Goal: Task Accomplishment & Management: Use online tool/utility

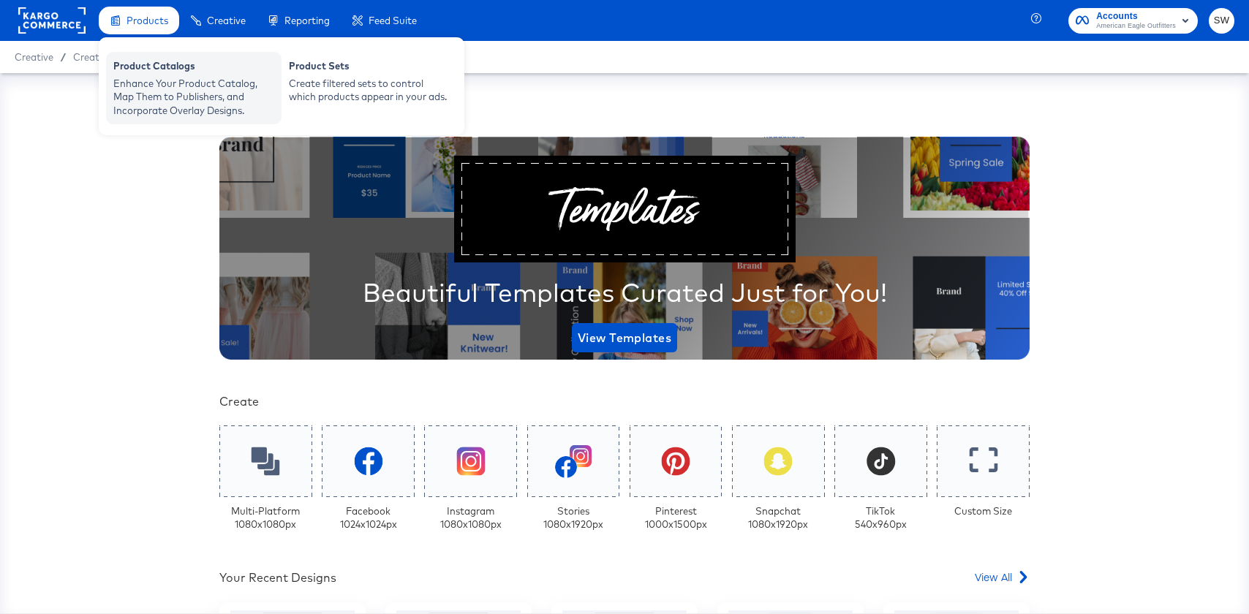
click at [134, 88] on div "Enhance Your Product Catalog, Map Them to Publishers, and Incorporate Overlay D…" at bounding box center [193, 97] width 161 height 41
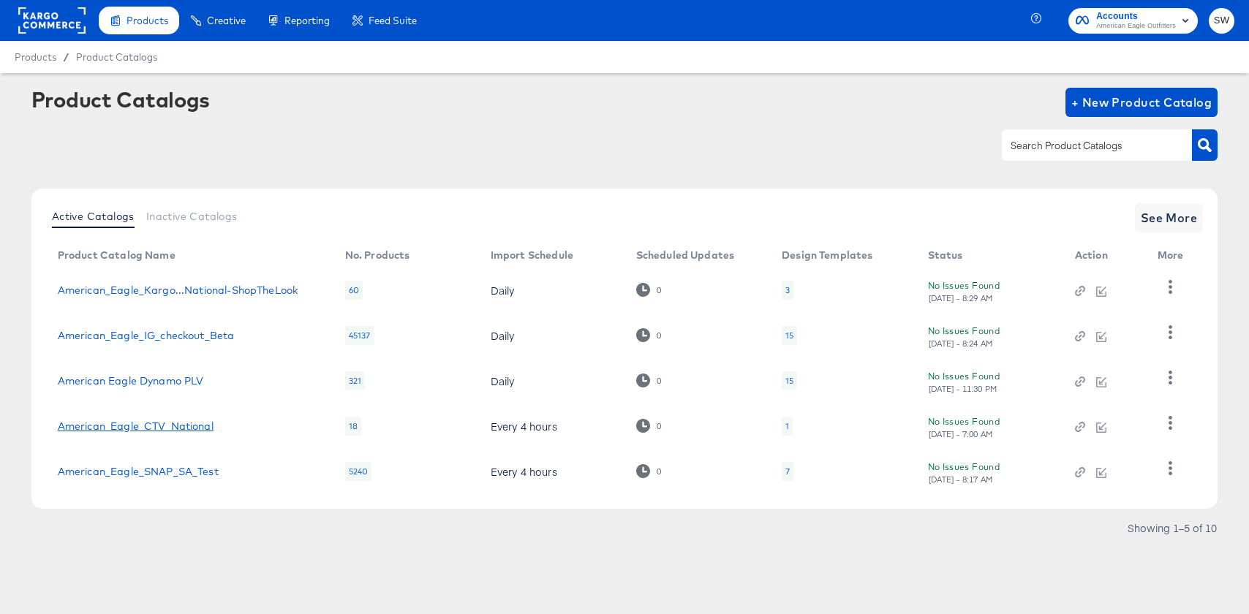
click at [123, 421] on link "American_Eagle_CTV_National" at bounding box center [136, 427] width 156 height 12
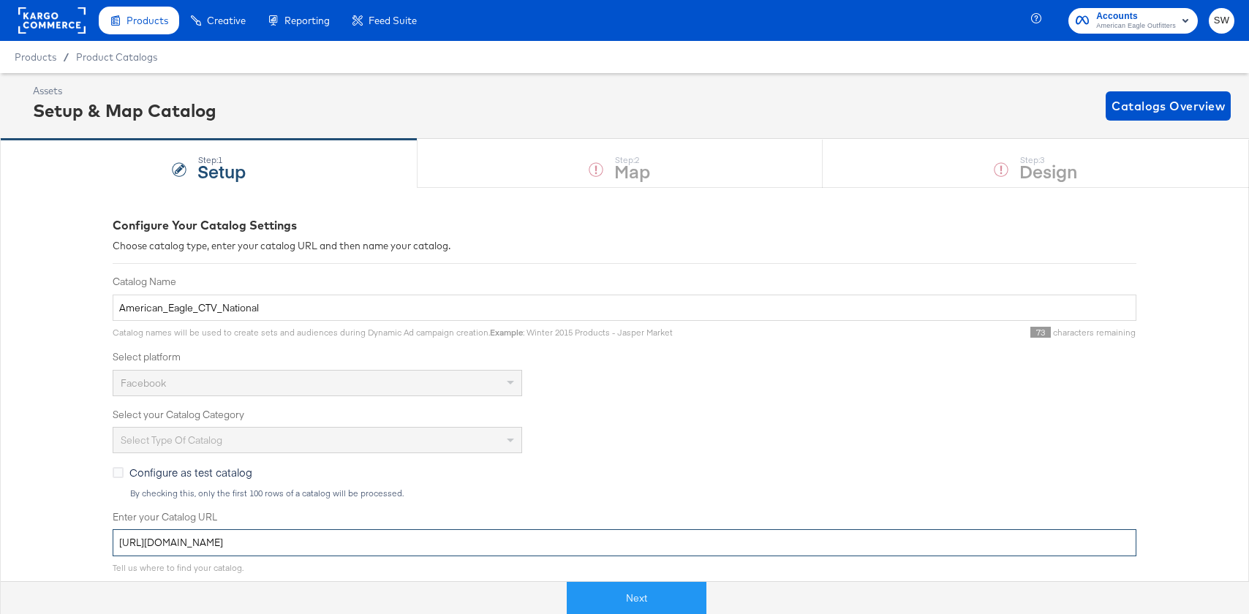
click at [452, 541] on input "https://ace.stitcherads.com/exports/166/universal/none/universal/export.tsv" at bounding box center [625, 543] width 1024 height 27
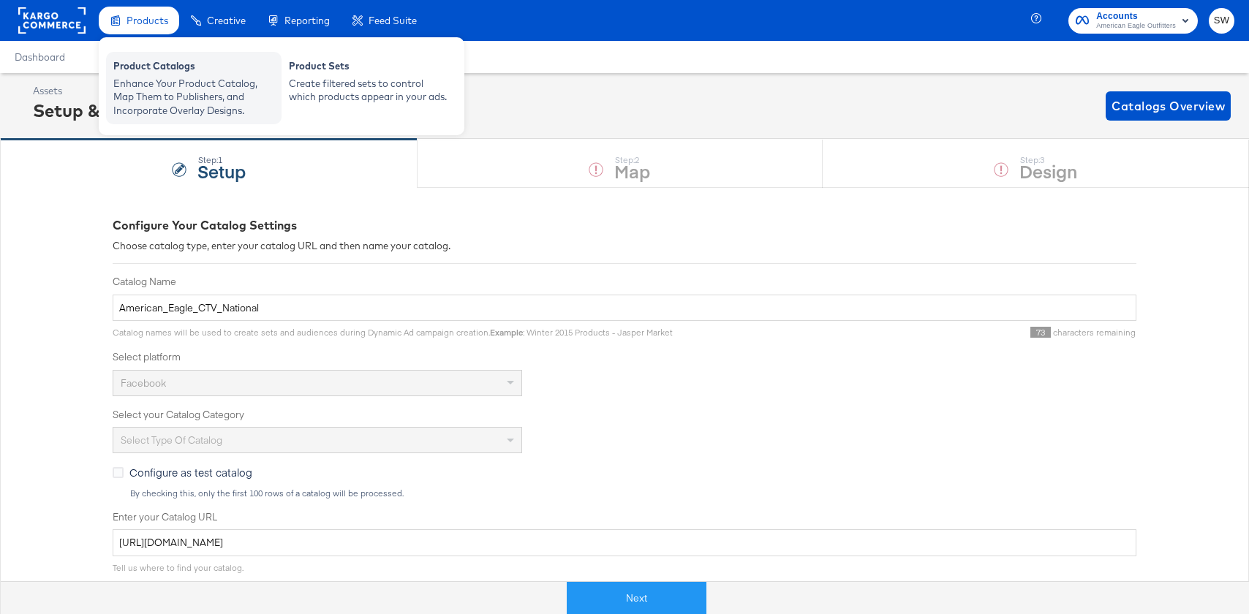
click at [171, 93] on div "Enhance Your Product Catalog, Map Them to Publishers, and Incorporate Overlay D…" at bounding box center [193, 97] width 161 height 41
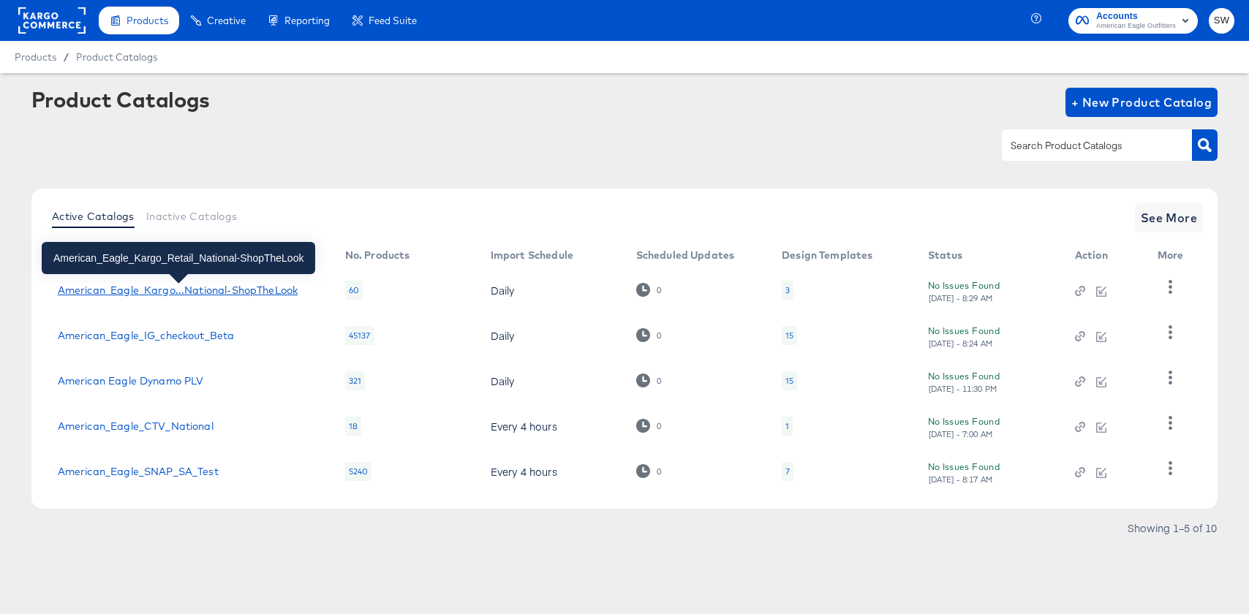
click at [182, 290] on div "American_Eagle_Kargo...National-ShopTheLook" at bounding box center [178, 291] width 240 height 12
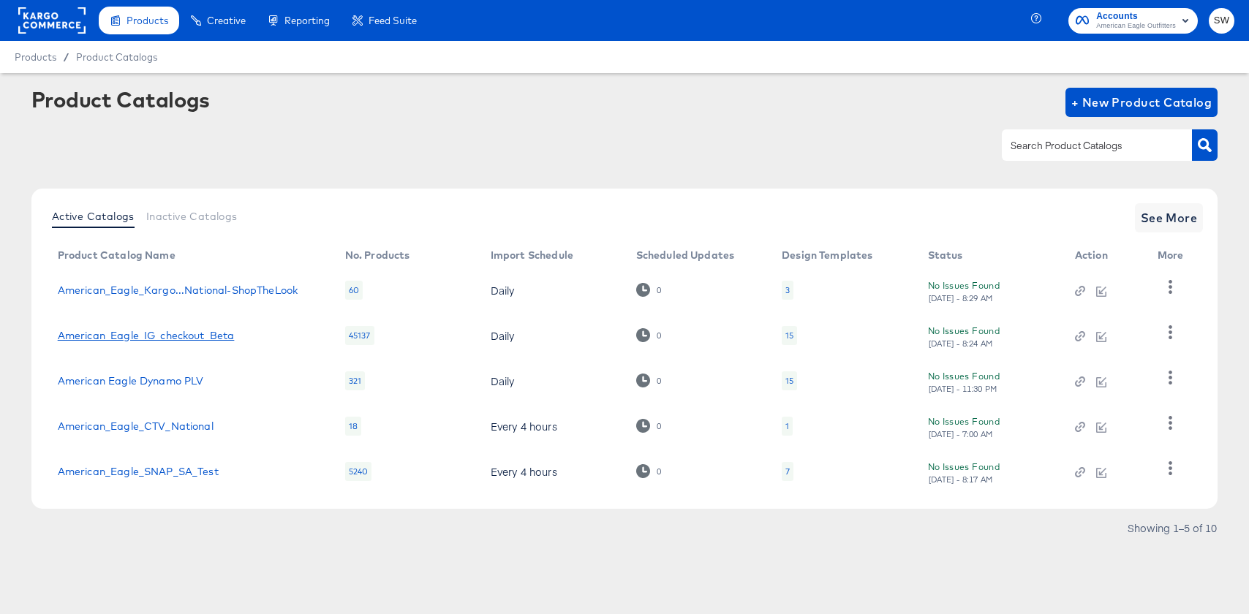
click at [173, 335] on link "American_Eagle_IG_checkout_Beta" at bounding box center [146, 336] width 177 height 12
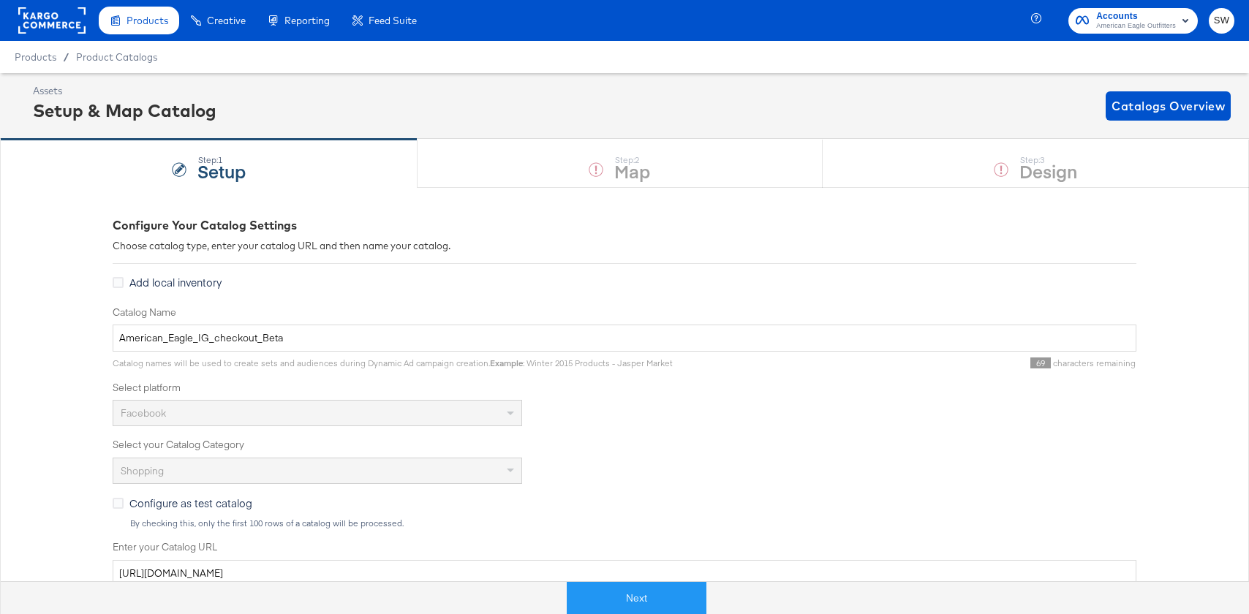
scroll to position [72, 0]
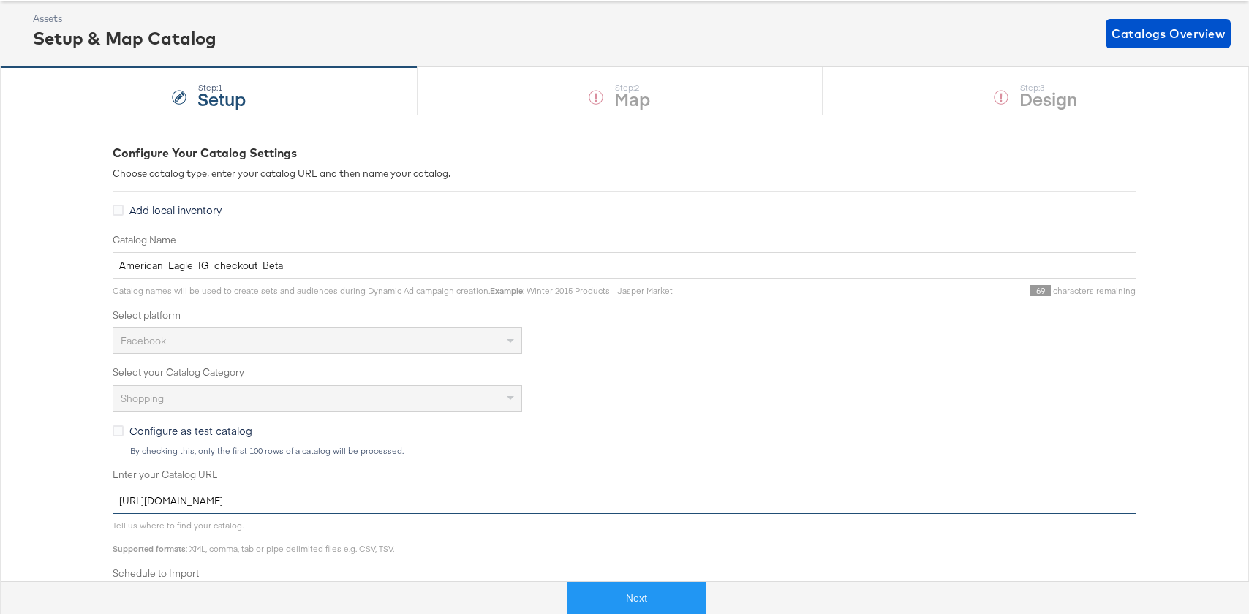
click at [203, 497] on input "[URL][DOMAIN_NAME]" at bounding box center [625, 501] width 1024 height 27
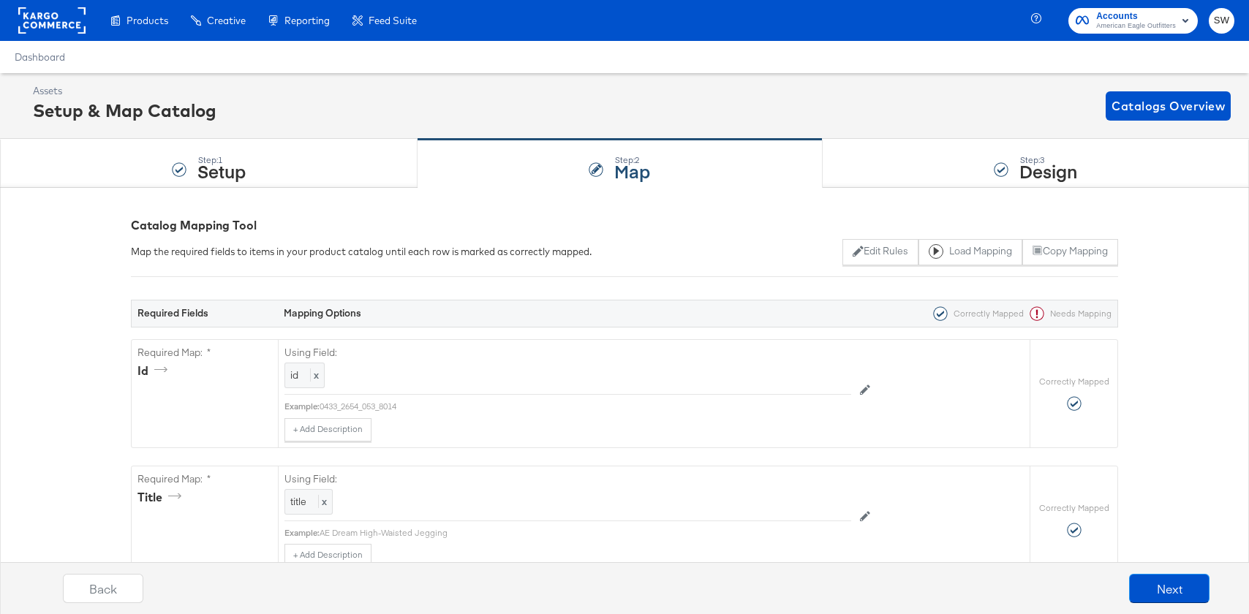
click at [620, 181] on strong "Map" at bounding box center [632, 171] width 36 height 24
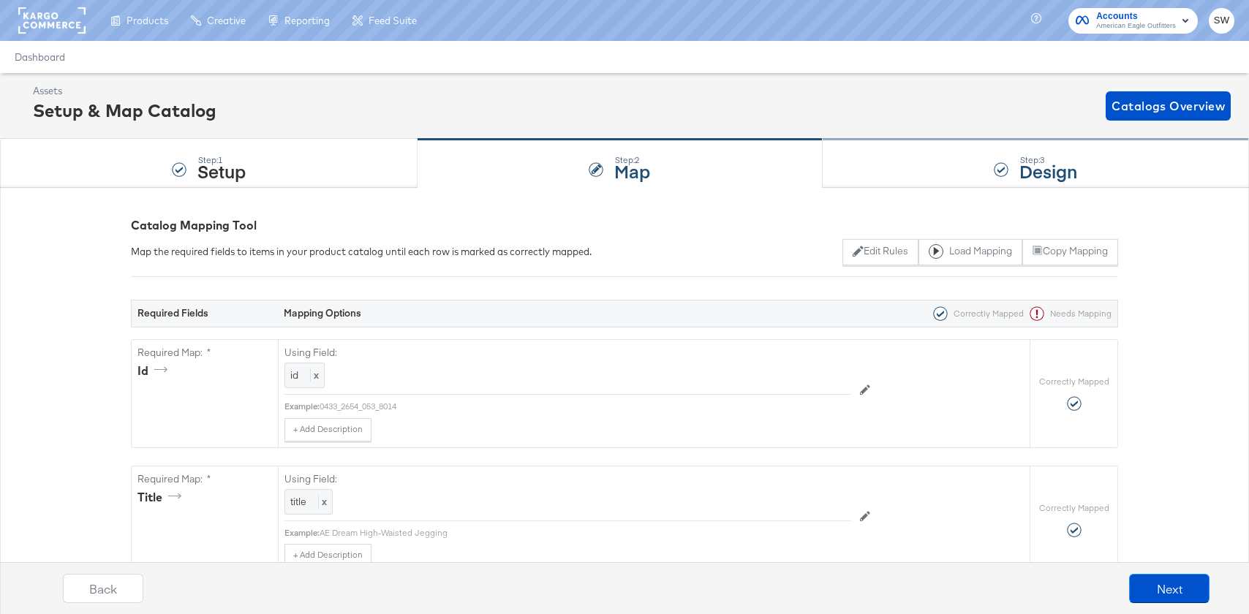
click at [909, 175] on div "Step: 3 Design" at bounding box center [1036, 164] width 426 height 48
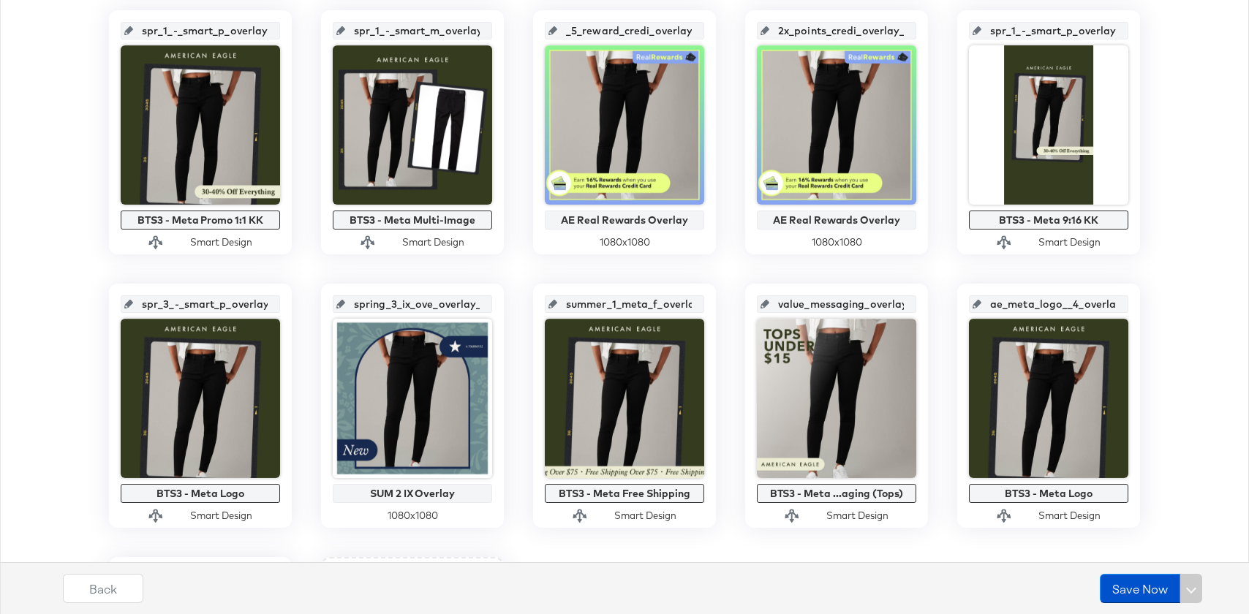
scroll to position [565, 0]
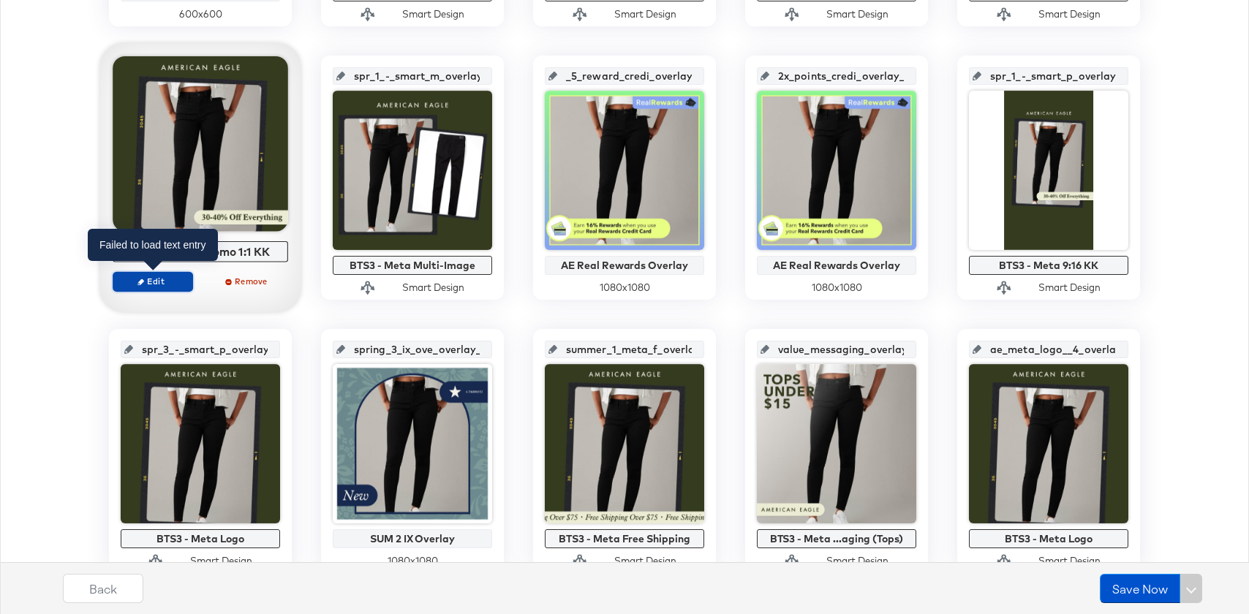
click at [136, 283] on span "Edit" at bounding box center [152, 281] width 67 height 11
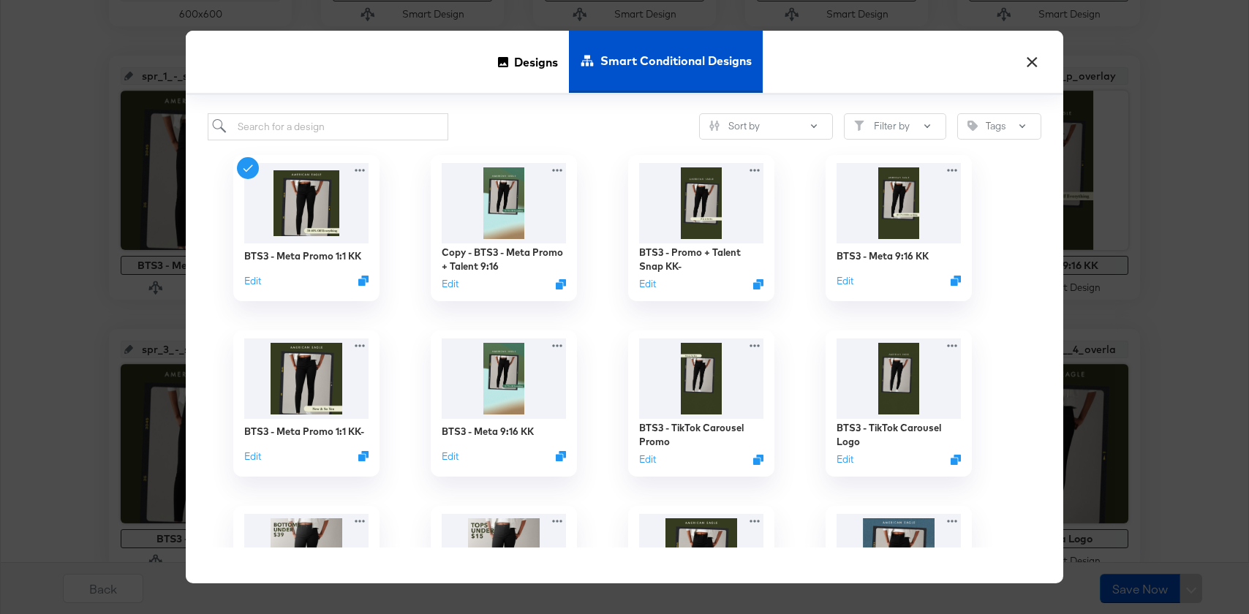
click at [1036, 62] on button "×" at bounding box center [1032, 58] width 26 height 26
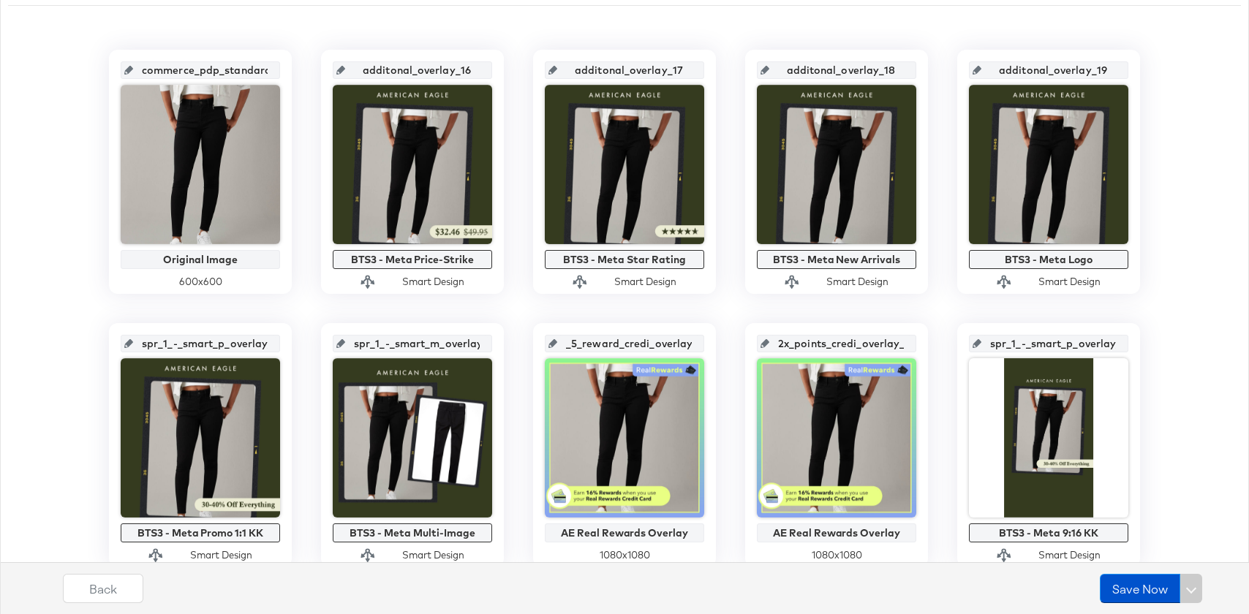
scroll to position [254, 0]
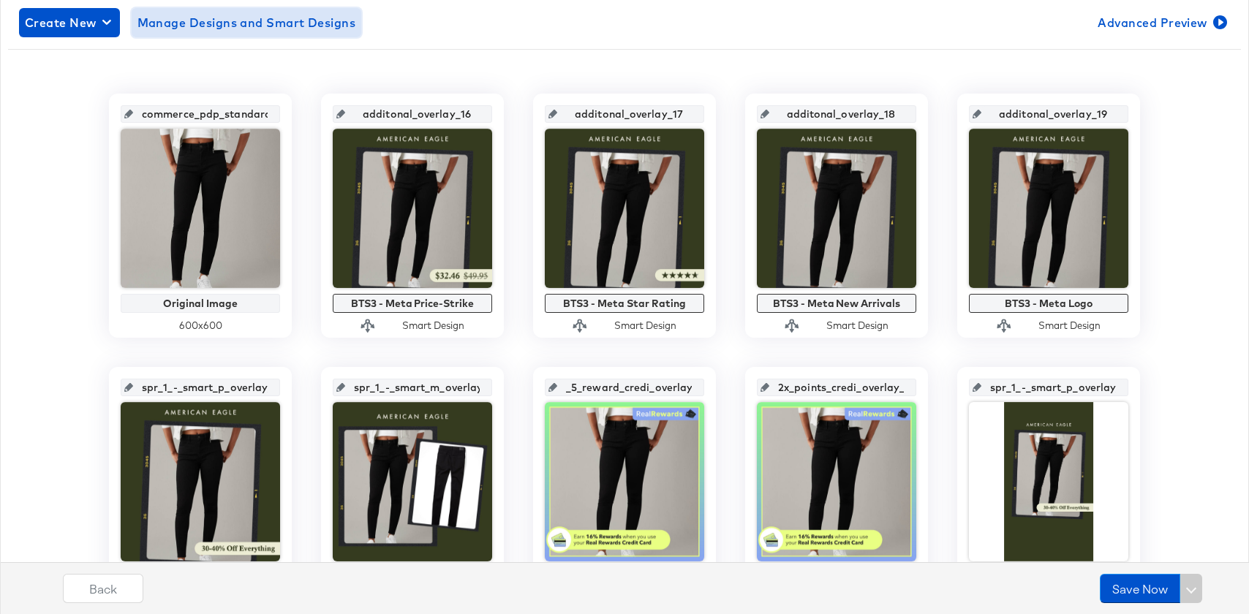
click at [255, 36] on button "Manage Designs and Smart Designs" at bounding box center [247, 22] width 230 height 29
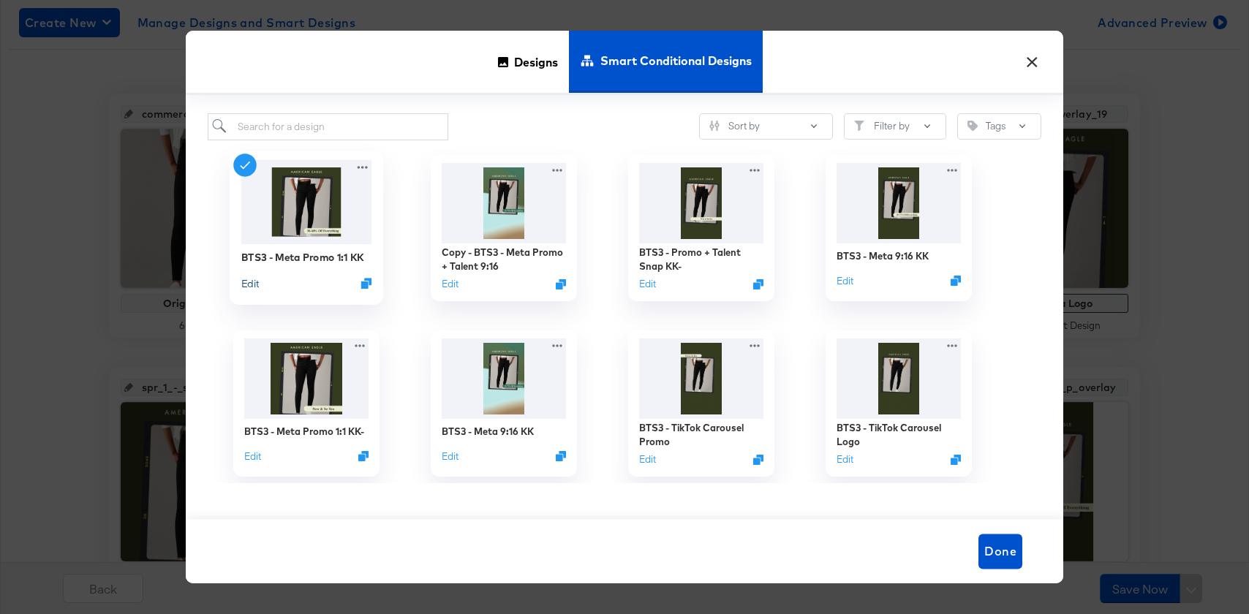
click at [251, 282] on button "Edit" at bounding box center [250, 283] width 18 height 14
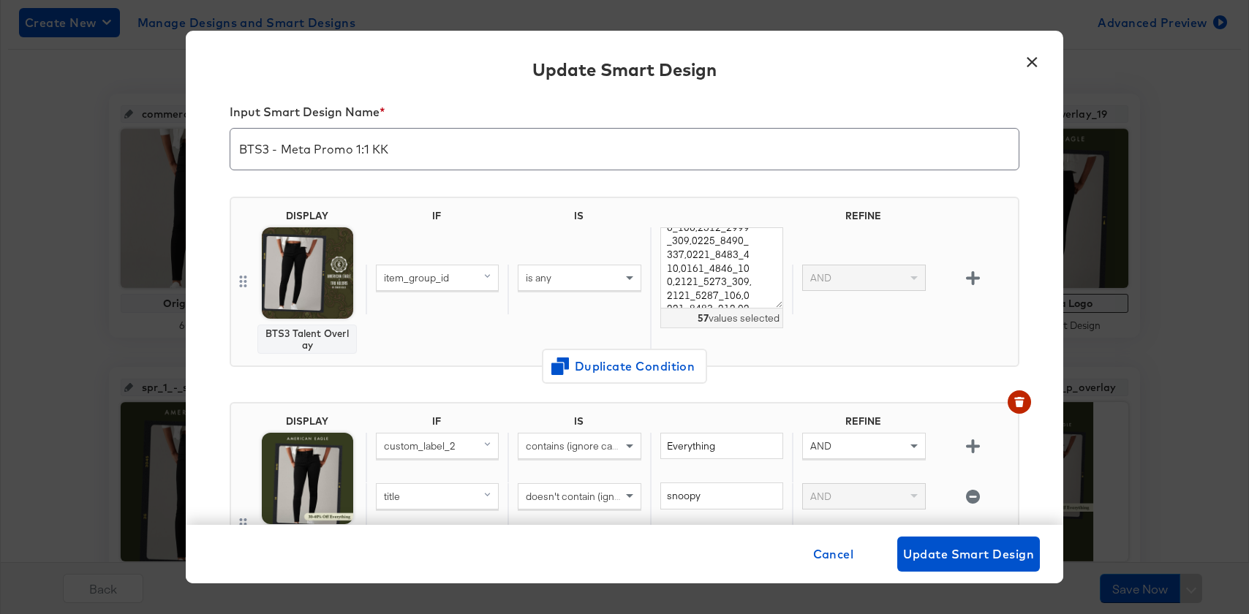
scroll to position [0, 0]
click at [1042, 68] on button "×" at bounding box center [1032, 58] width 26 height 26
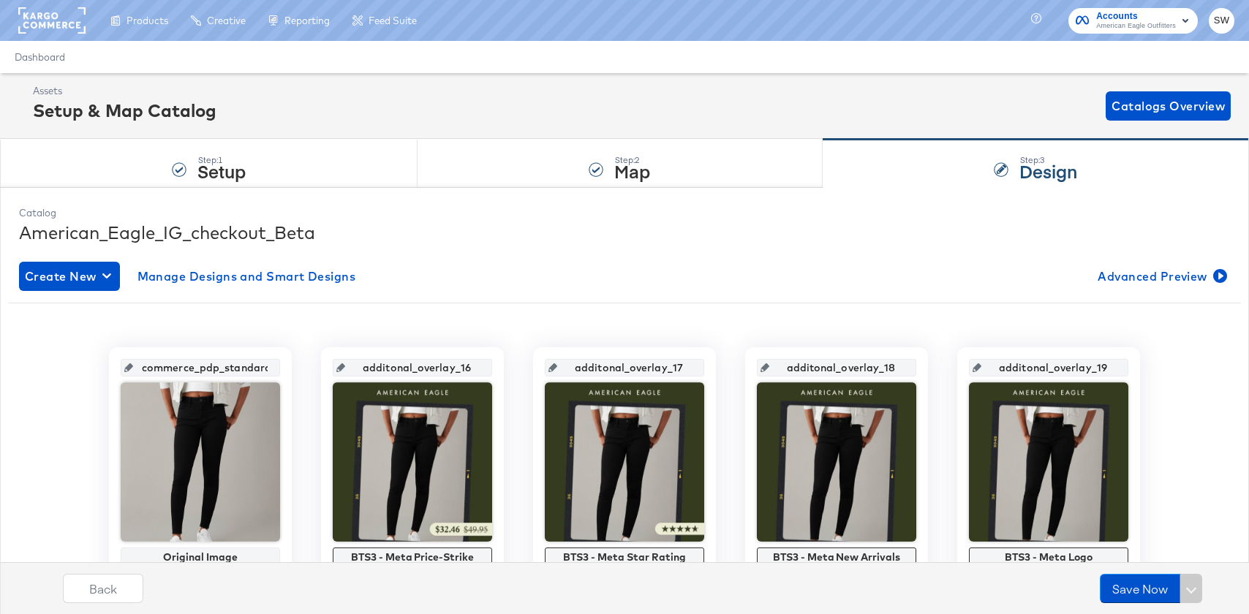
click at [610, 122] on div "Assets Setup & Map Catalog Catalogs Overview" at bounding box center [632, 105] width 1198 height 43
click at [187, 181] on div "Step: 1 Setup" at bounding box center [209, 164] width 418 height 48
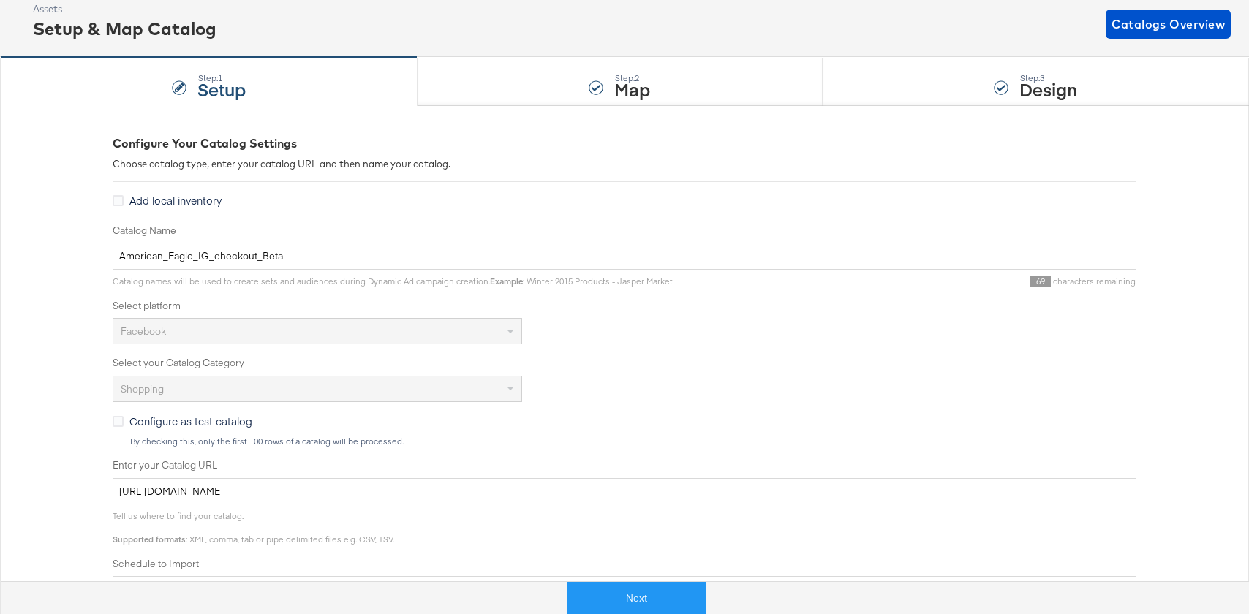
scroll to position [106, 0]
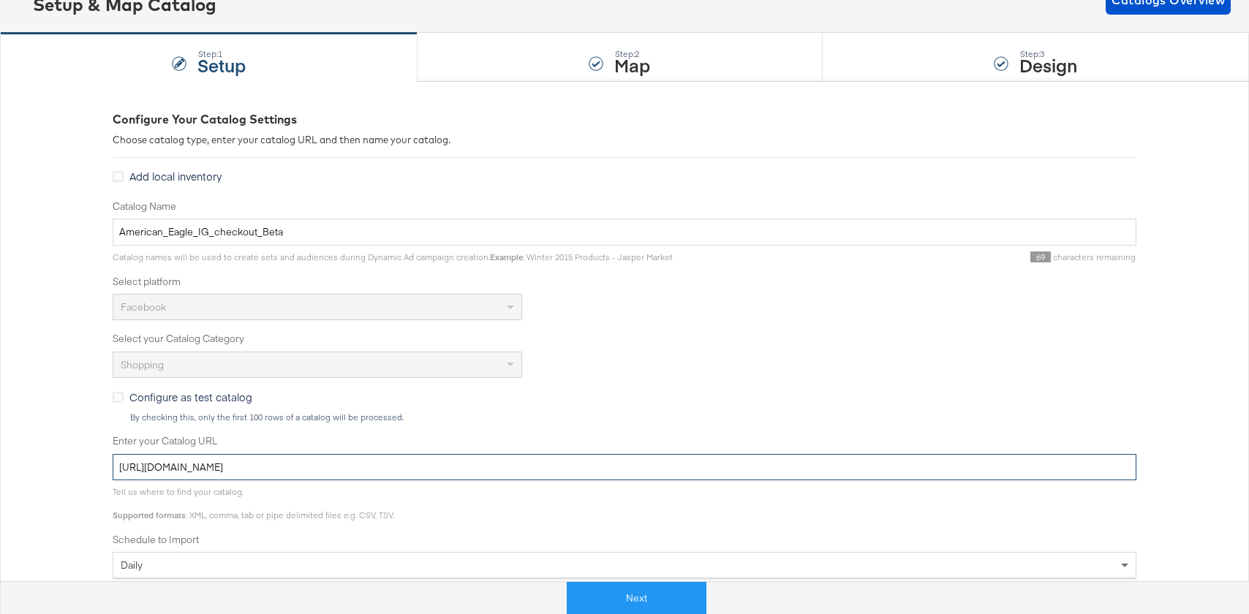
click at [225, 467] on input "https://ace.stitcherads.com/exports/456/universal/none/universal/export.tsv.gz" at bounding box center [625, 467] width 1024 height 27
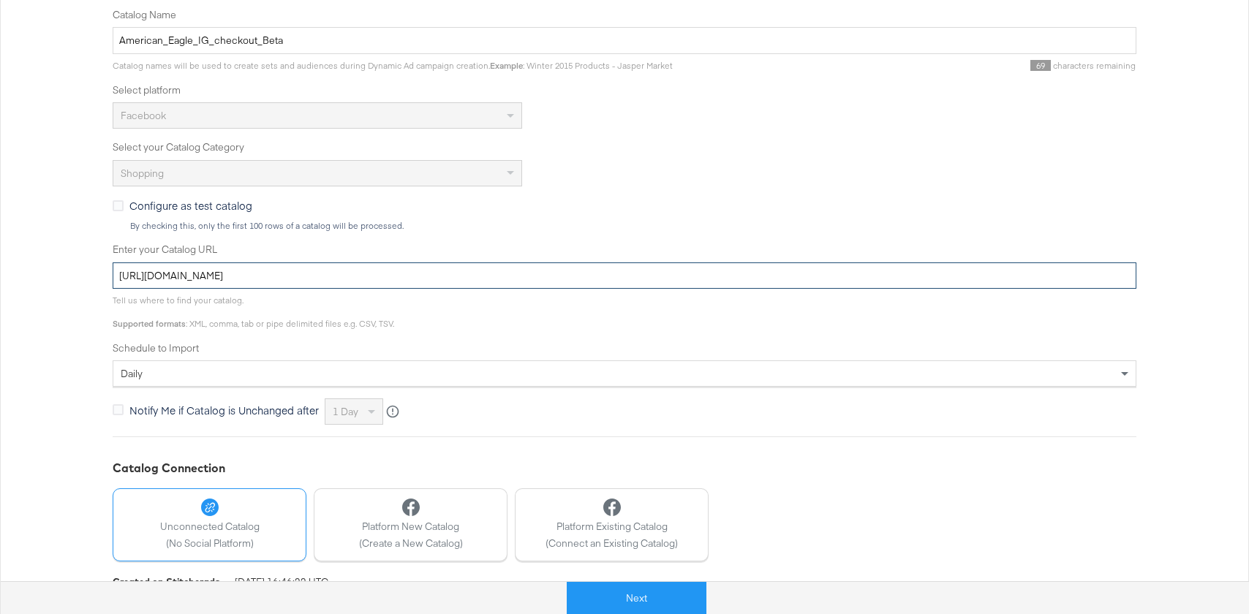
scroll to position [368, 0]
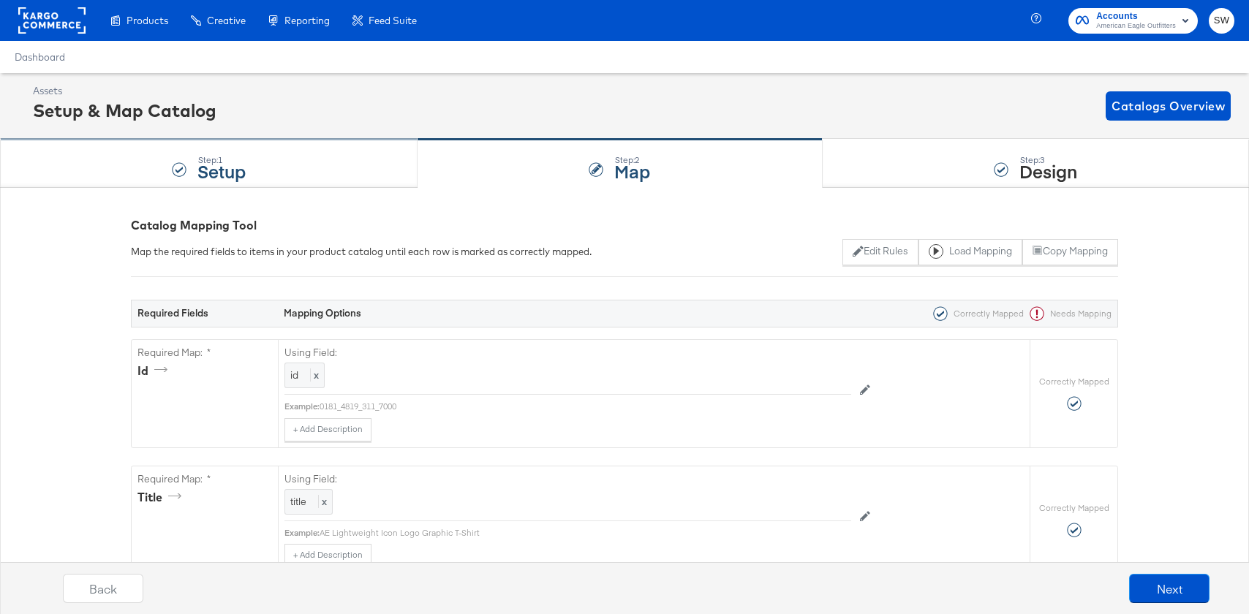
click at [244, 159] on strong "Setup" at bounding box center [222, 171] width 48 height 24
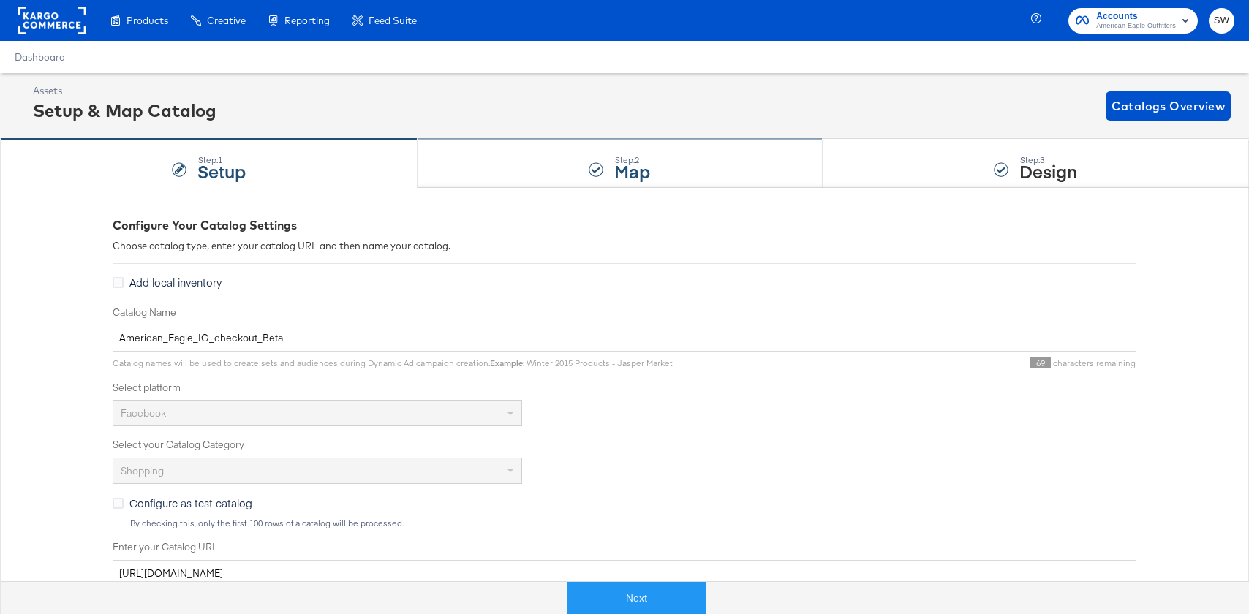
click at [666, 176] on div "Step: 2 Map" at bounding box center [620, 164] width 405 height 48
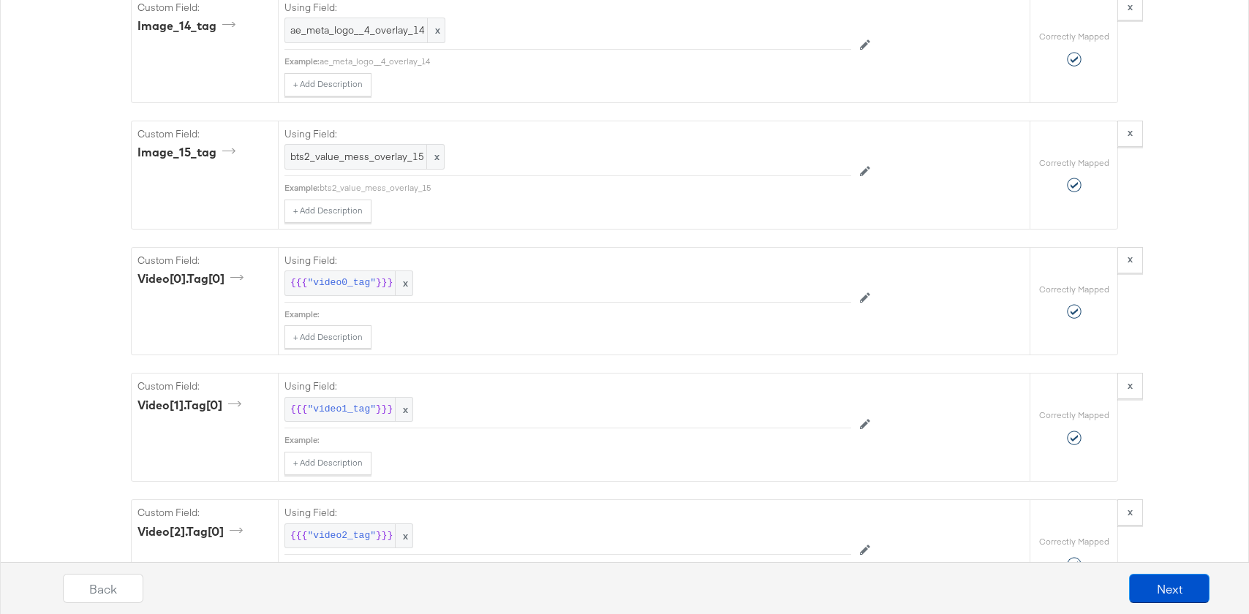
scroll to position [5744, 0]
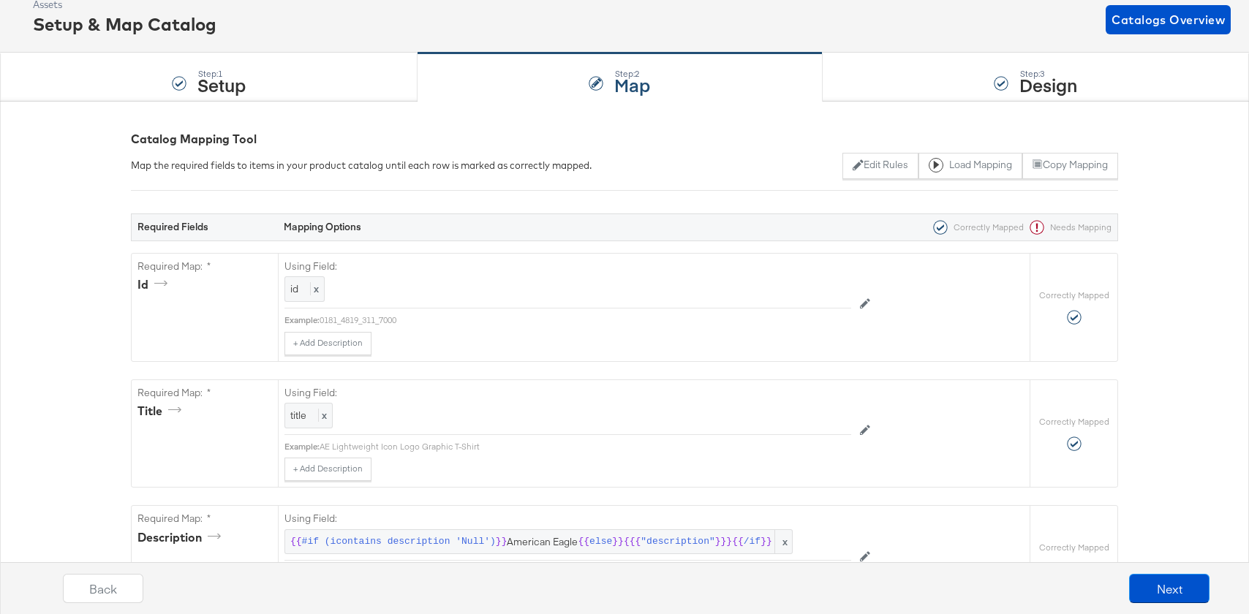
scroll to position [84, 0]
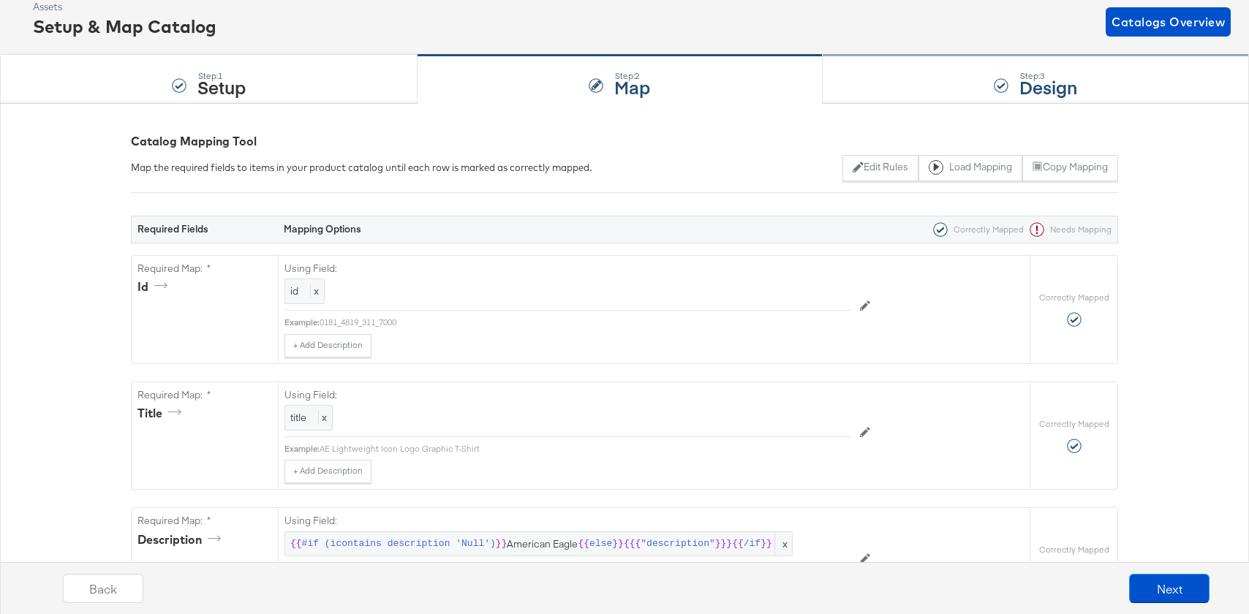
click at [961, 85] on div "Step: 3 Design" at bounding box center [1036, 80] width 426 height 48
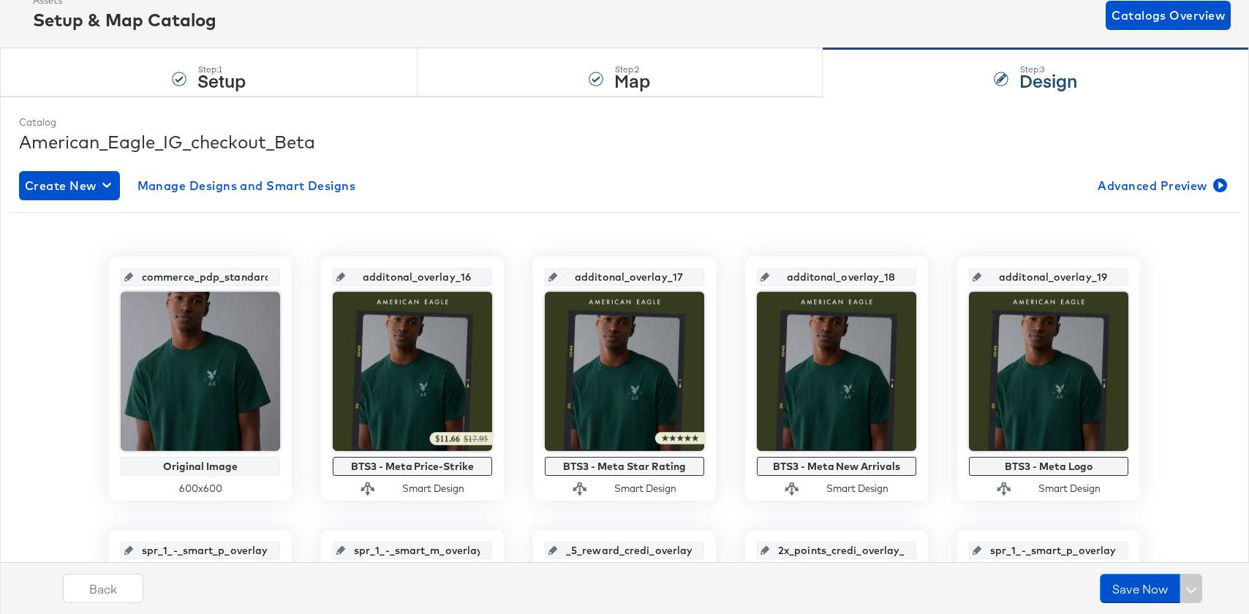
scroll to position [108, 0]
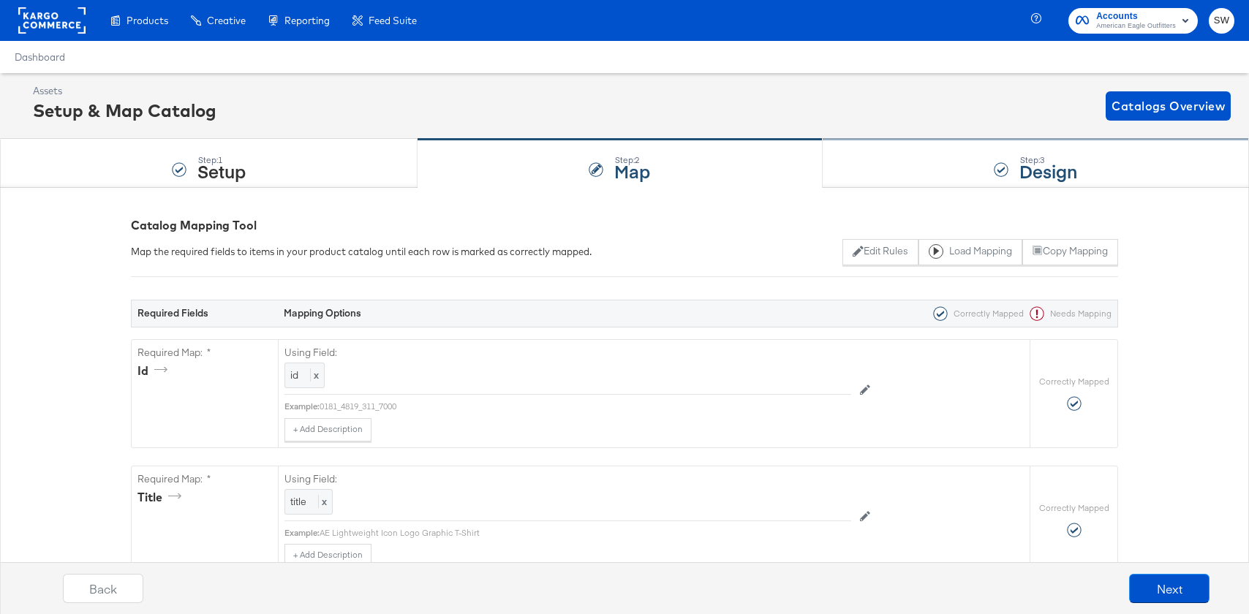
click at [970, 153] on div "Step: 3 Design" at bounding box center [1036, 164] width 426 height 48
